Goal: Task Accomplishment & Management: Complete application form

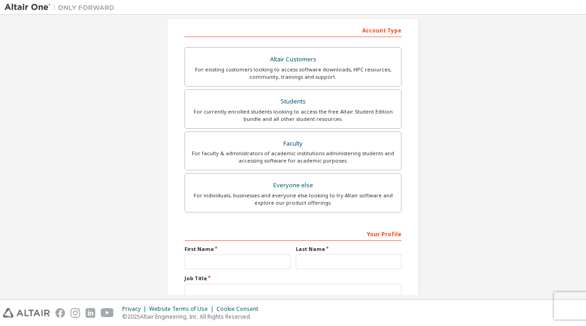
scroll to position [143, 0]
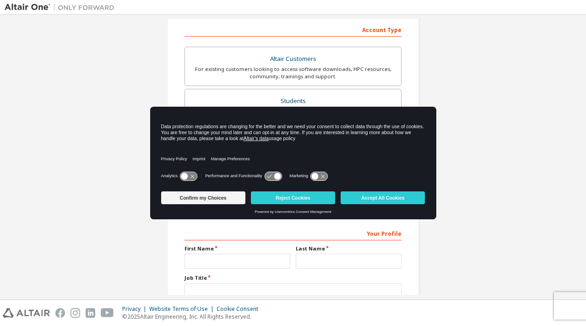
click at [443, 204] on div "Create an Altair One Account For Free Trials, Licenses, Downloads, Learning & D…" at bounding box center [293, 118] width 577 height 485
click at [307, 198] on button "Reject Cookies" at bounding box center [293, 197] width 84 height 13
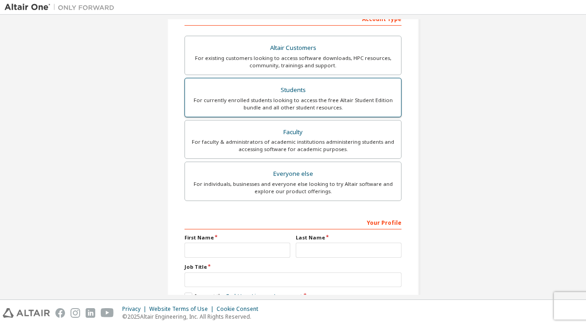
scroll to position [144, 0]
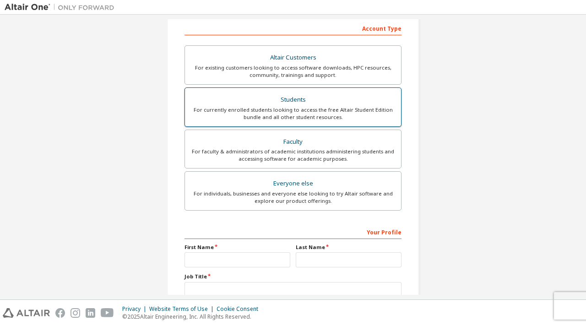
click at [320, 103] on div "Students" at bounding box center [292, 99] width 205 height 13
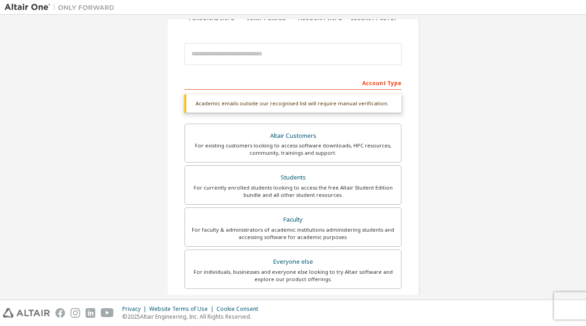
scroll to position [89, 0]
click at [292, 185] on div "For currently enrolled students looking to access the free Altair Student Editi…" at bounding box center [292, 192] width 205 height 15
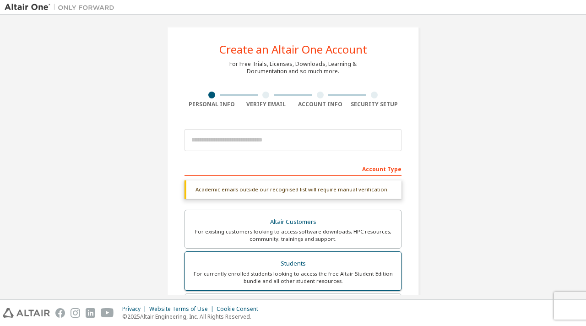
scroll to position [0, 0]
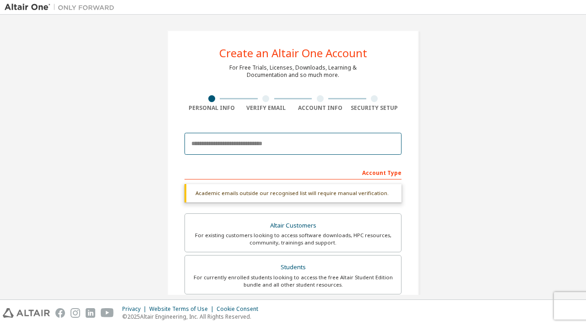
click at [262, 147] on input "email" at bounding box center [293, 144] width 217 height 22
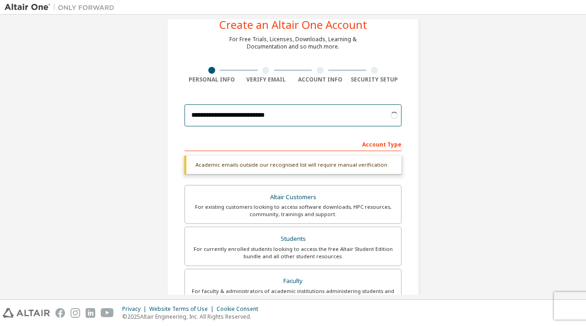
scroll to position [46, 0]
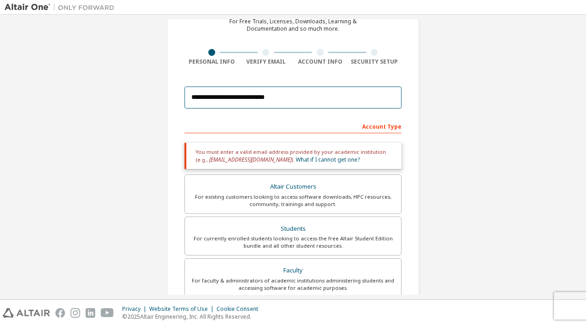
click at [314, 100] on input "**********" at bounding box center [293, 98] width 217 height 22
click at [306, 98] on input "**********" at bounding box center [293, 98] width 217 height 22
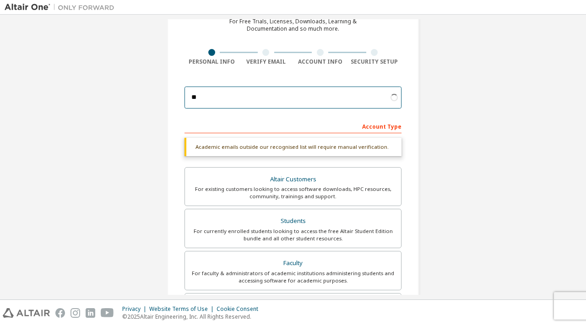
type input "*"
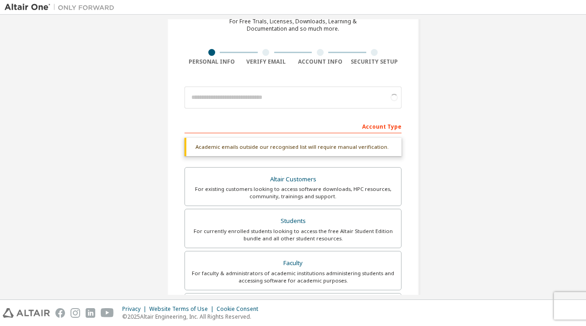
click at [408, 144] on div "Create an Altair One Account For Free Trials, Licenses, Downloads, Learning & D…" at bounding box center [293, 227] width 252 height 487
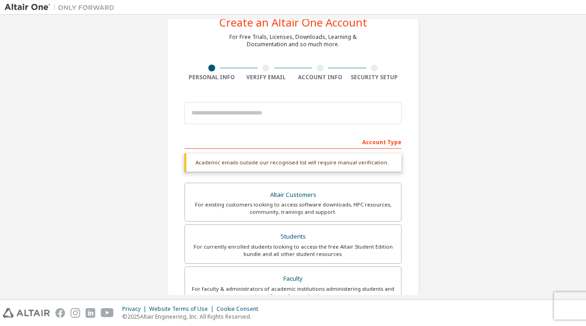
scroll to position [30, 0]
